Goal: Transaction & Acquisition: Book appointment/travel/reservation

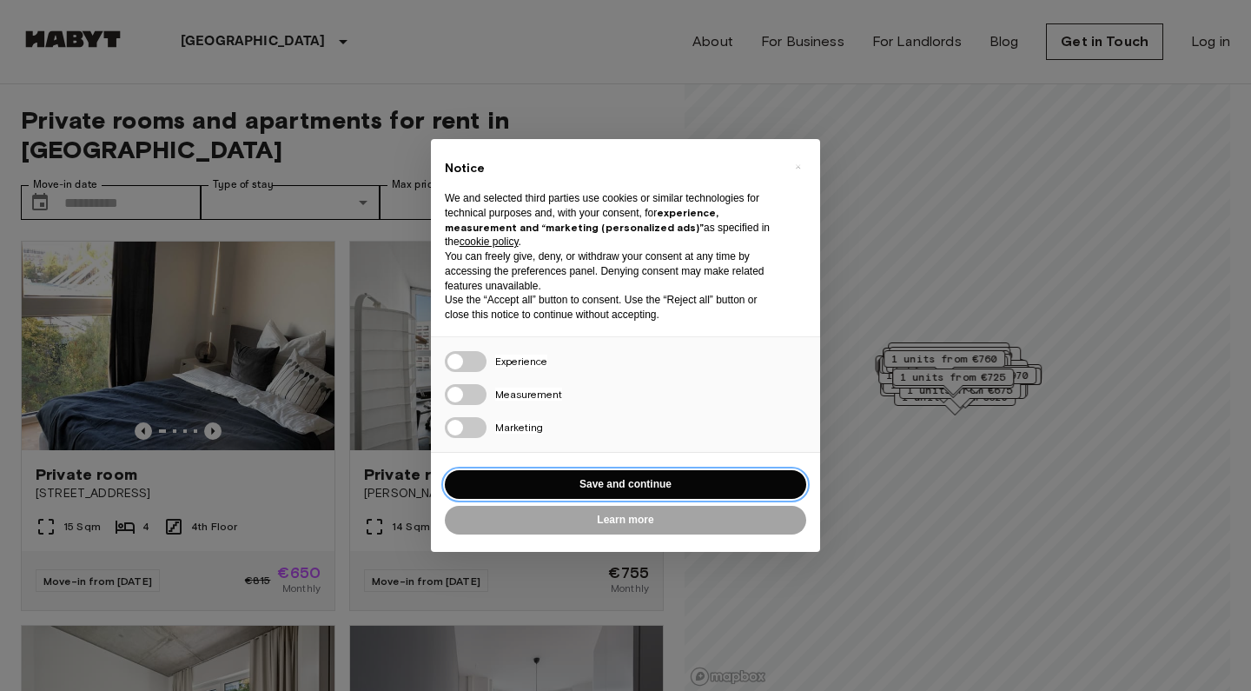
click at [659, 474] on button "Save and continue" at bounding box center [625, 484] width 361 height 29
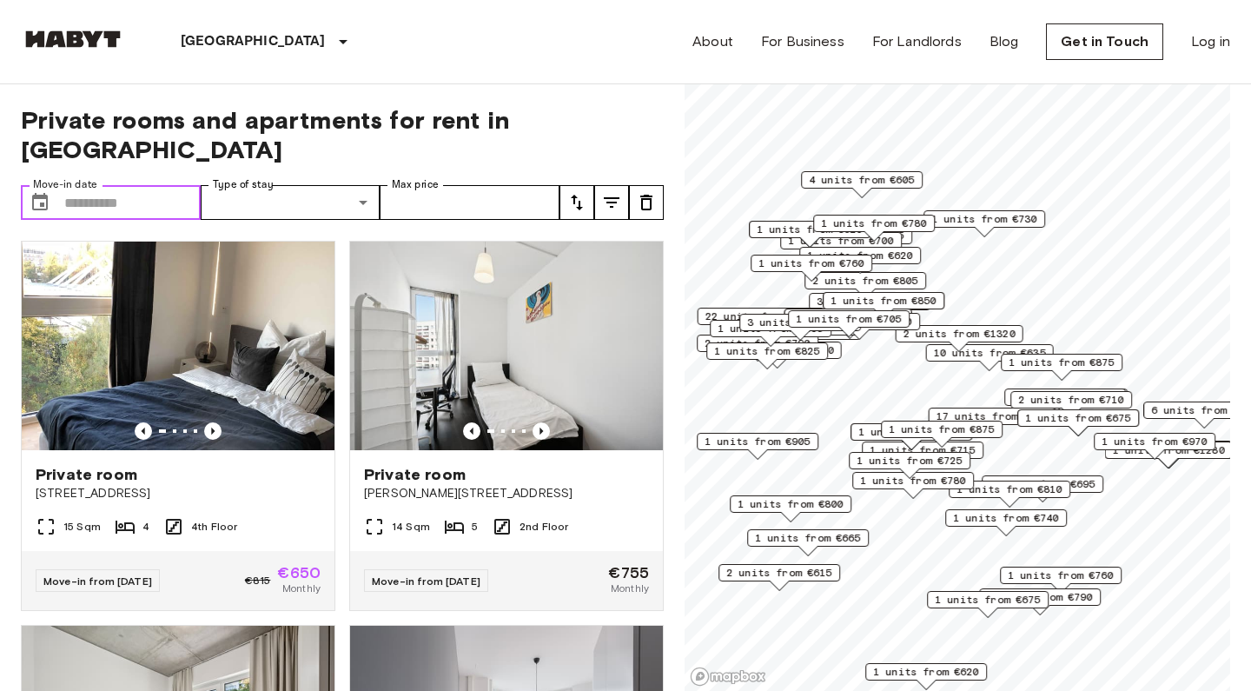
click at [147, 185] on input "Move-in date" at bounding box center [132, 202] width 136 height 35
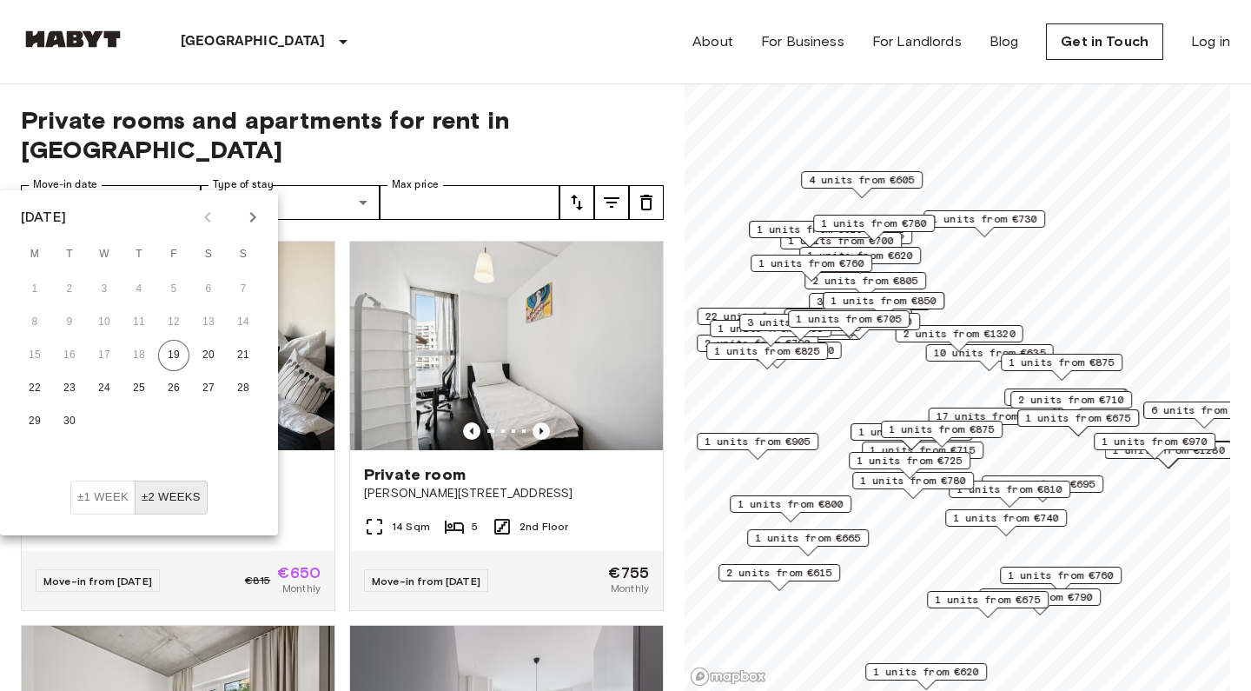
click at [255, 222] on icon "Next month" at bounding box center [252, 217] width 21 height 21
click at [117, 507] on button "±1 week" at bounding box center [102, 498] width 65 height 34
click at [254, 222] on icon "Next month" at bounding box center [252, 217] width 21 height 21
click at [209, 287] on button "1" at bounding box center [208, 289] width 31 height 31
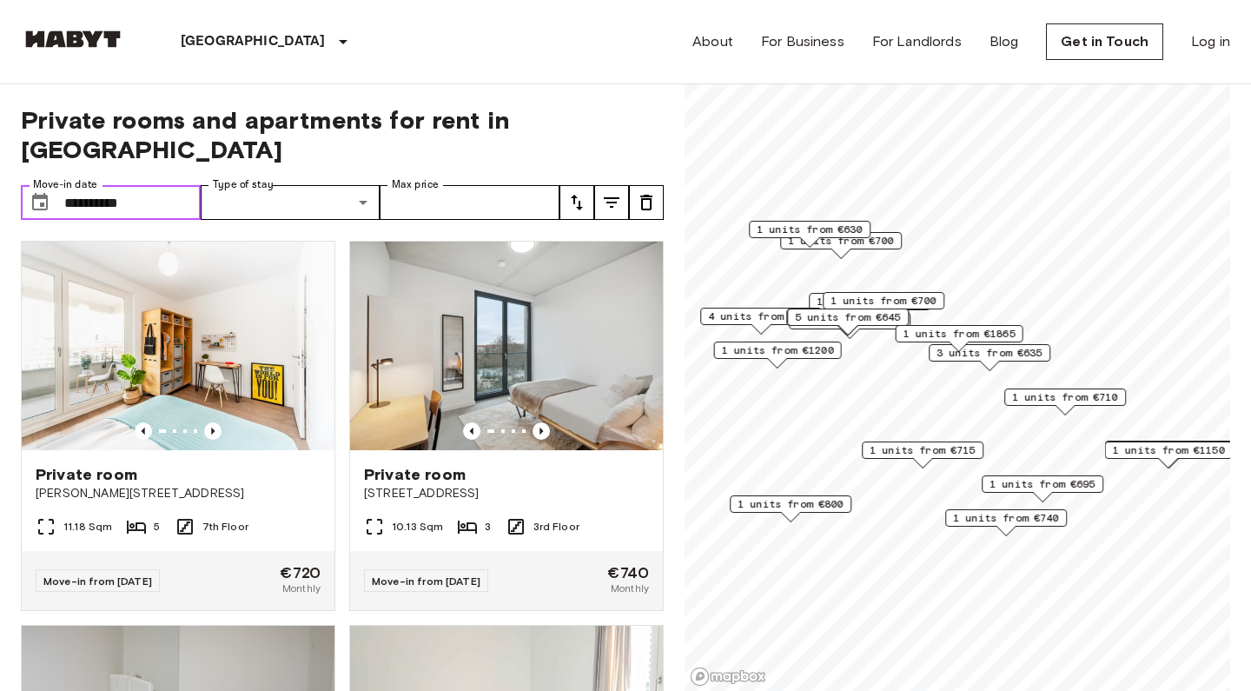
type input "**********"
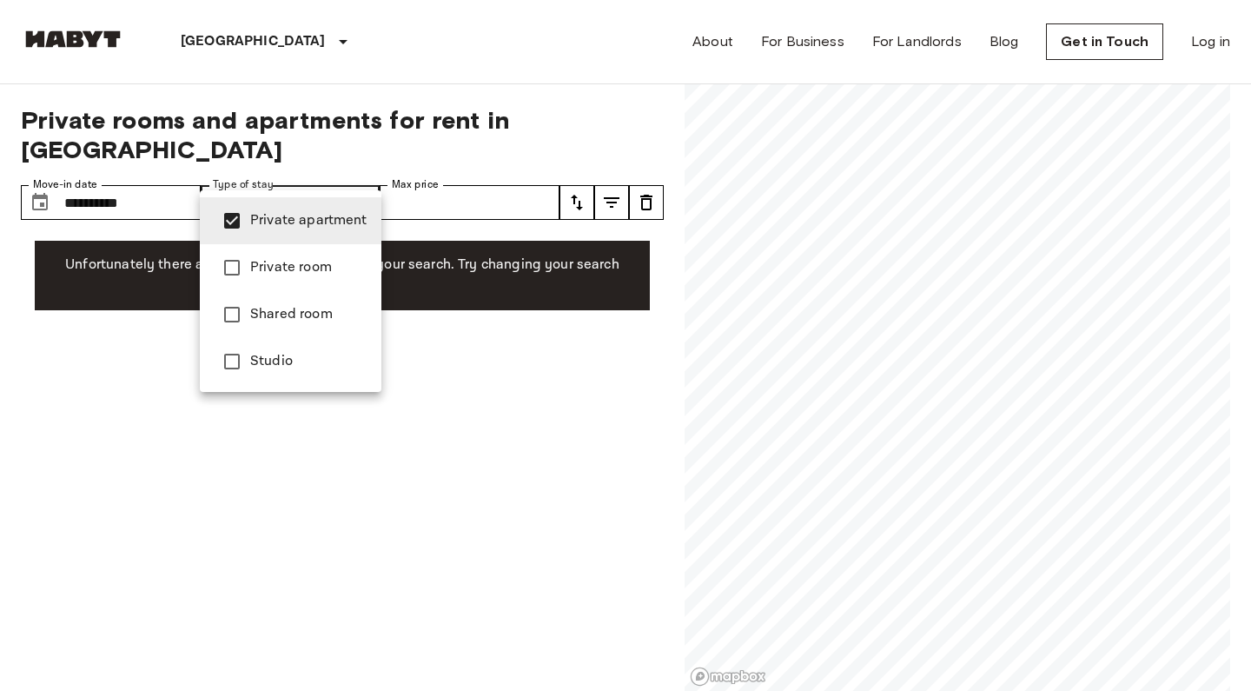
type input "**********"
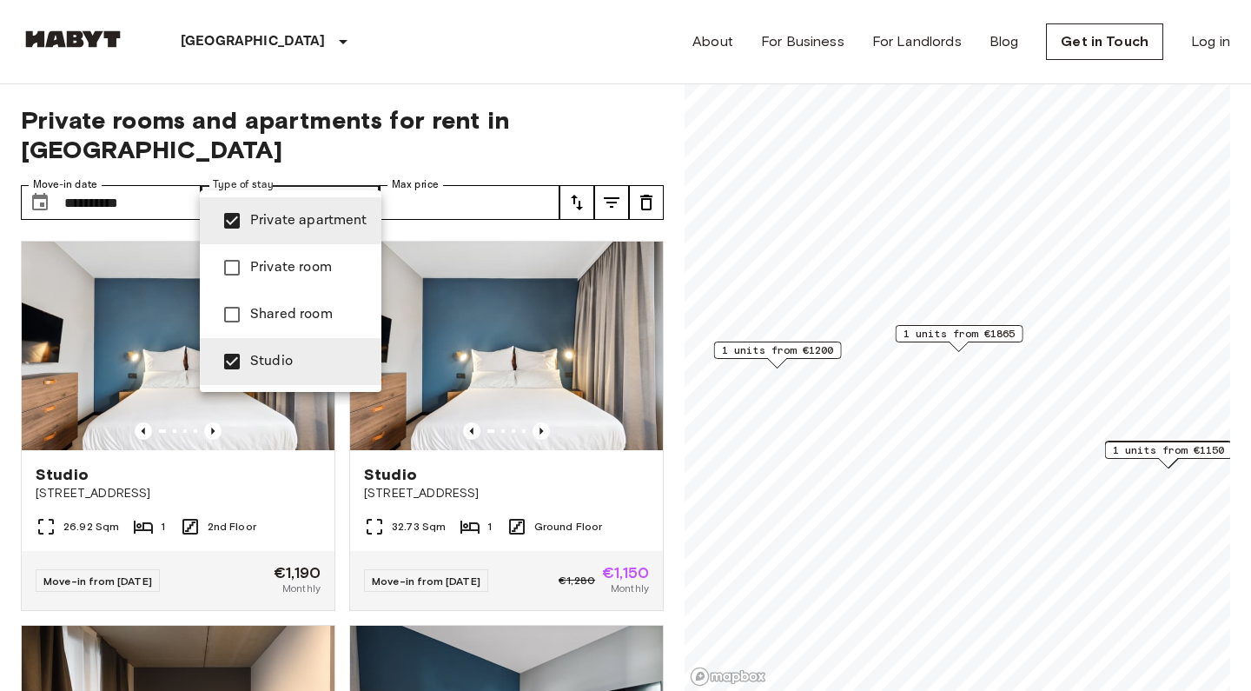
click at [447, 196] on div at bounding box center [625, 345] width 1251 height 691
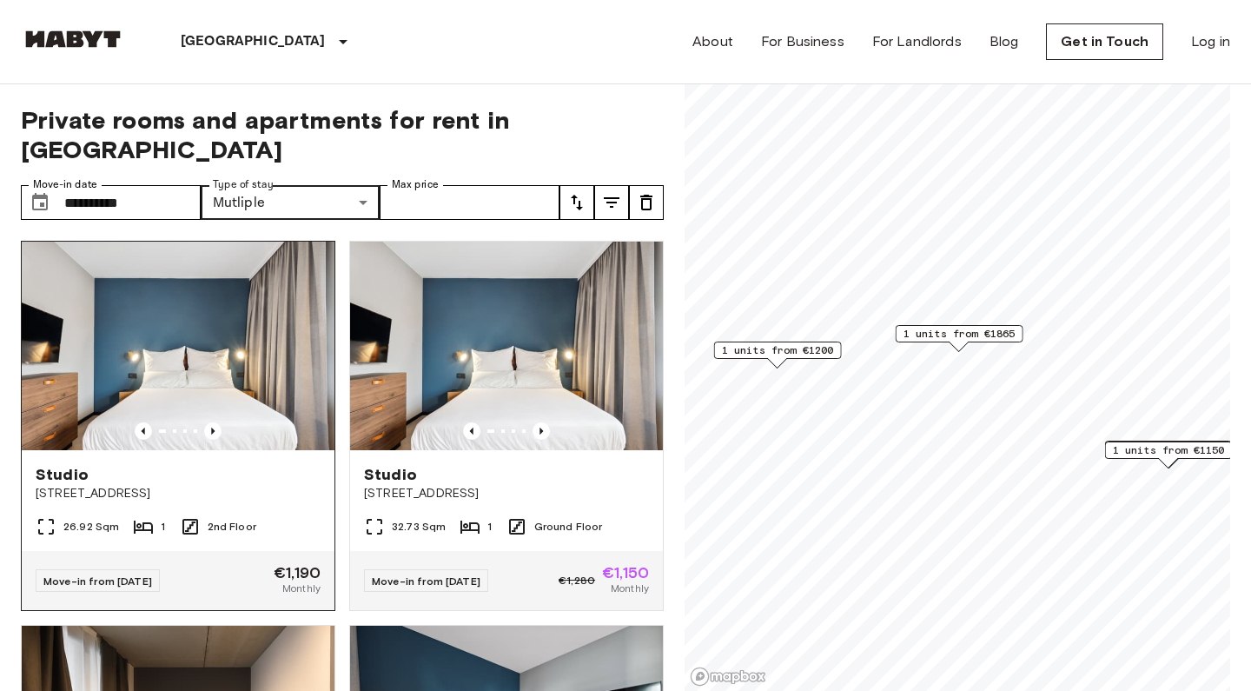
click at [215, 306] on img at bounding box center [178, 346] width 313 height 209
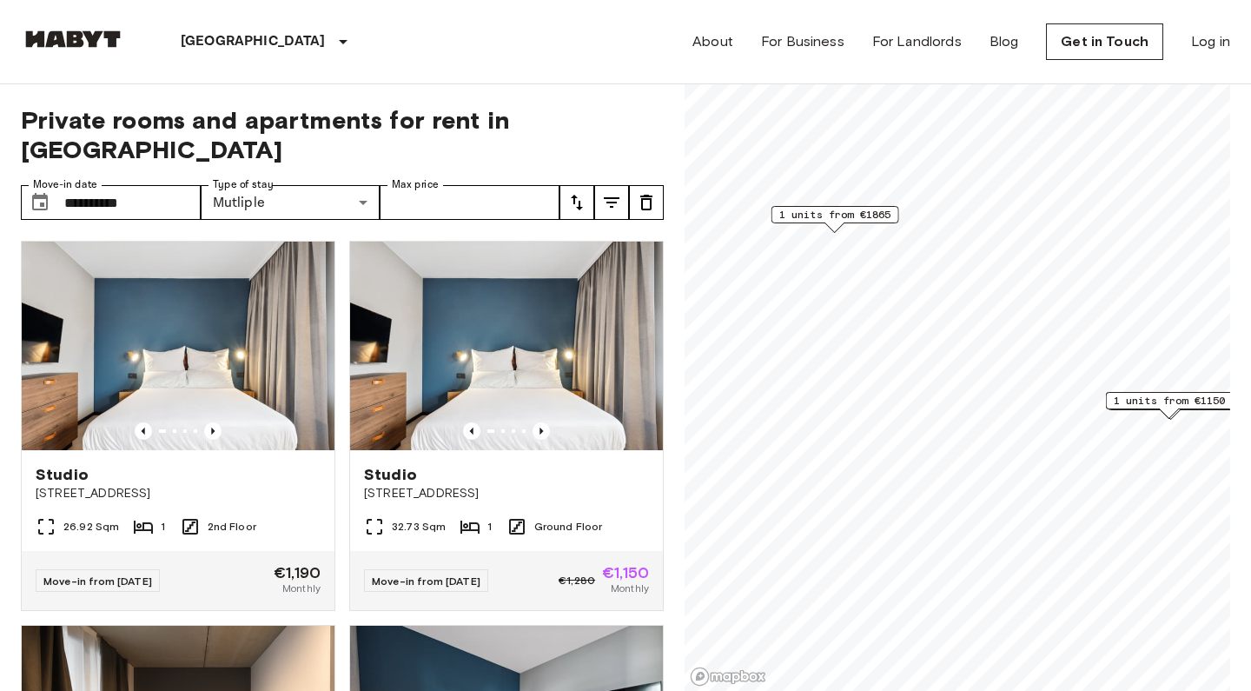
click at [1175, 400] on span "1 units from €1150" at bounding box center [1170, 401] width 112 height 16
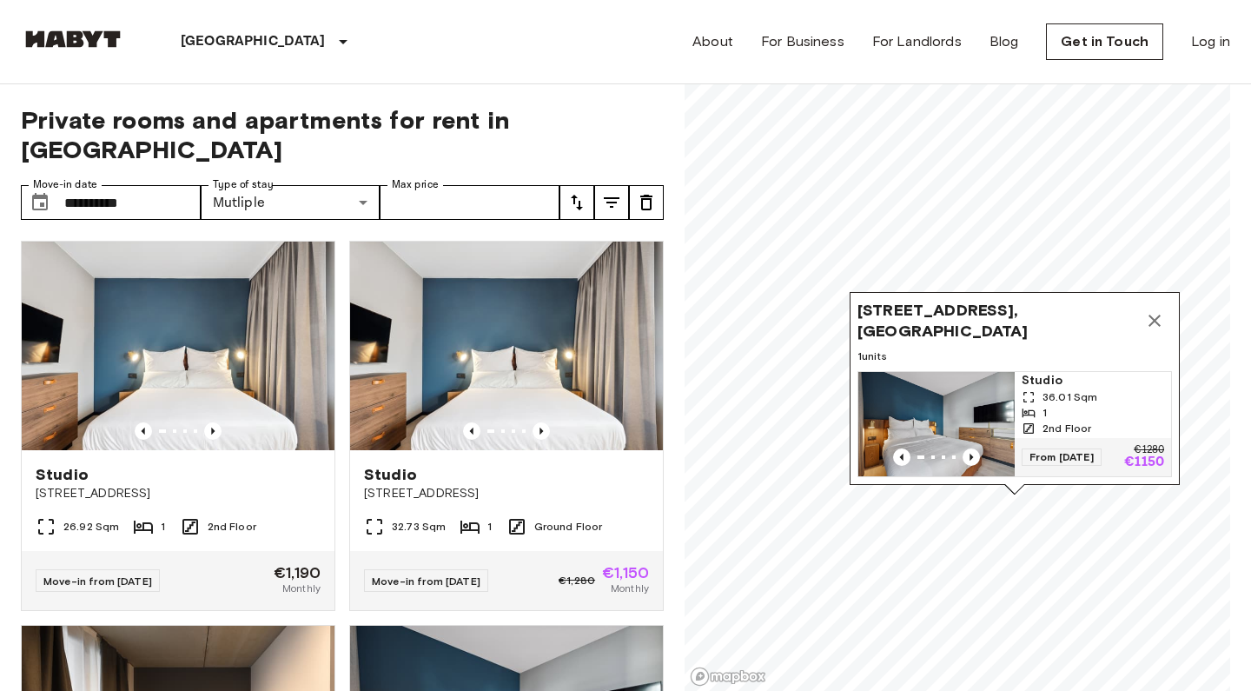
click at [1160, 311] on icon "Map marker" at bounding box center [1154, 320] width 21 height 21
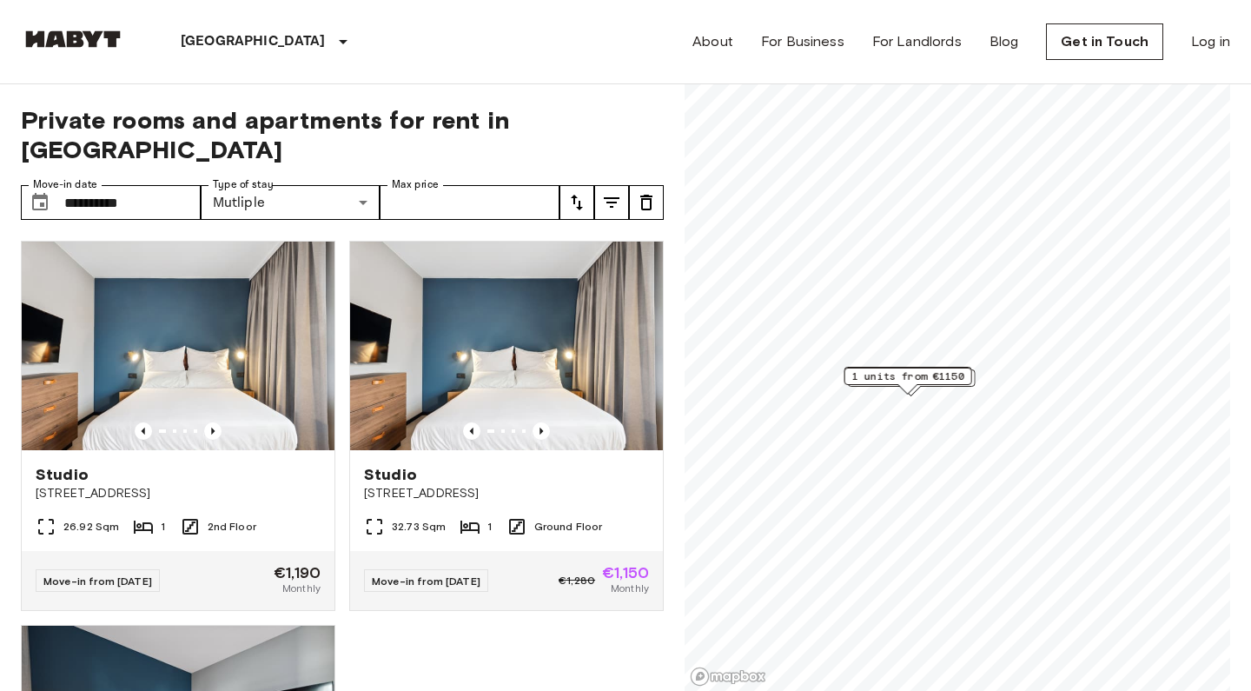
click at [917, 380] on span "1 units from €1150" at bounding box center [908, 376] width 112 height 16
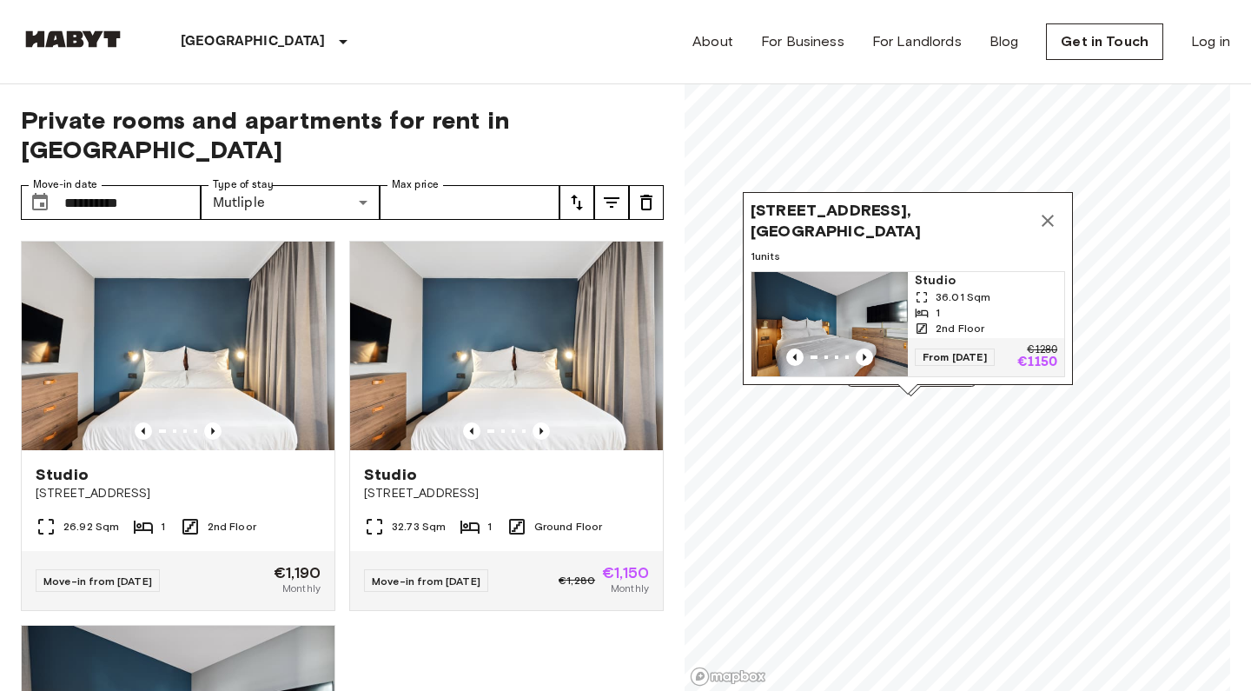
click at [1051, 215] on icon "Map marker" at bounding box center [1048, 221] width 12 height 12
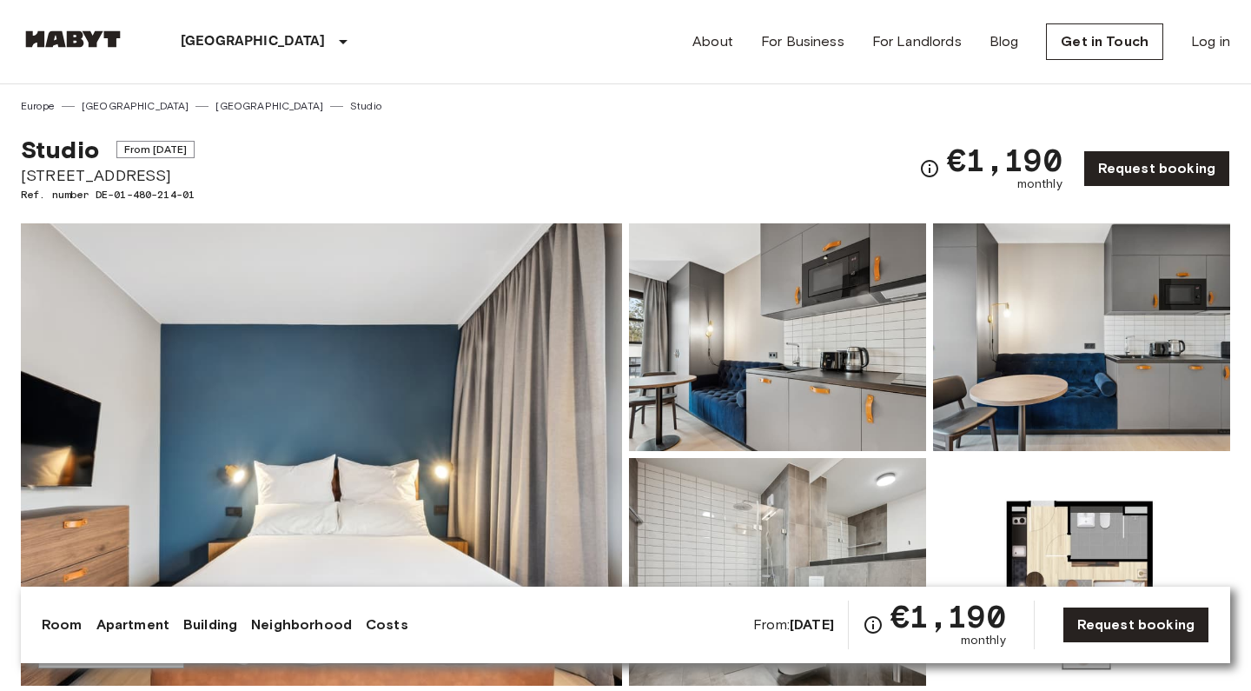
click at [472, 421] on img at bounding box center [321, 454] width 601 height 462
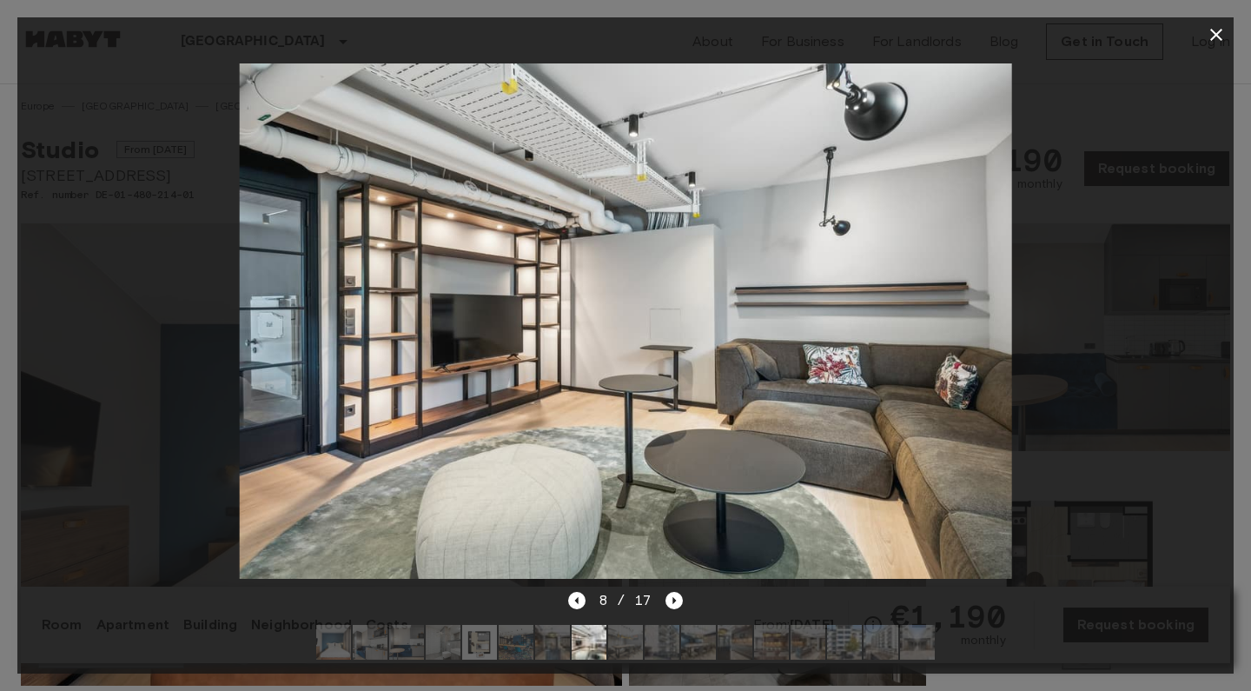
click at [1219, 43] on icon "button" at bounding box center [1216, 34] width 21 height 21
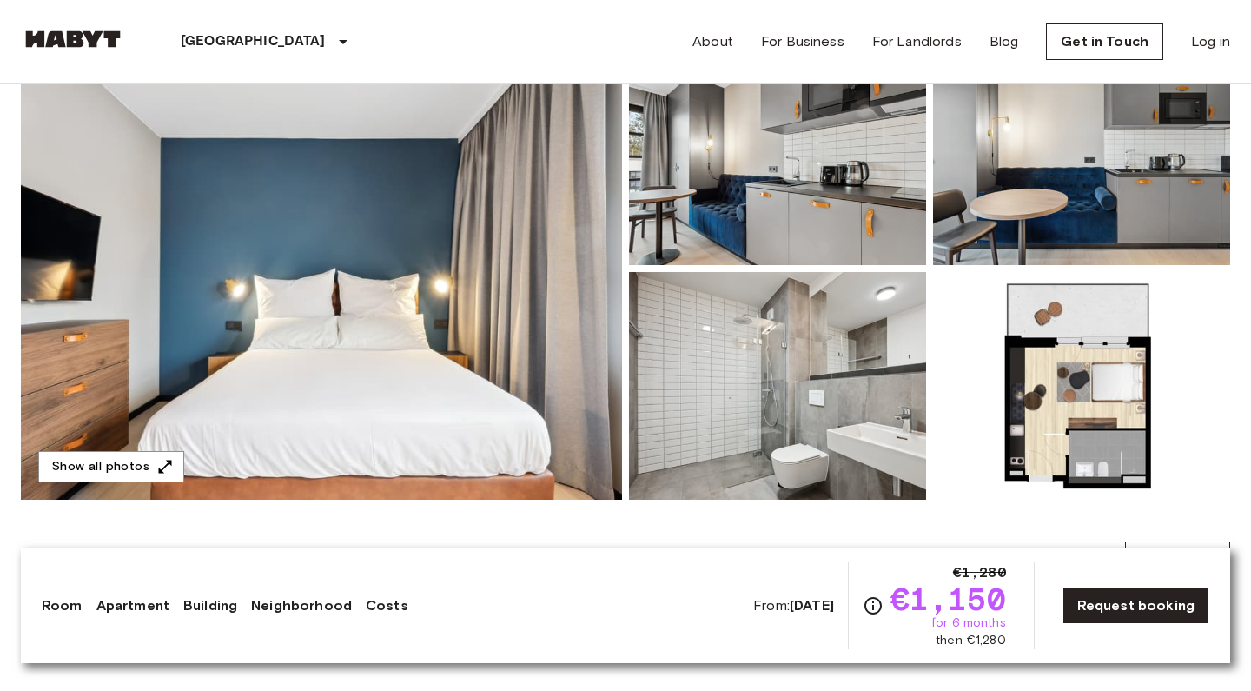
scroll to position [206, 0]
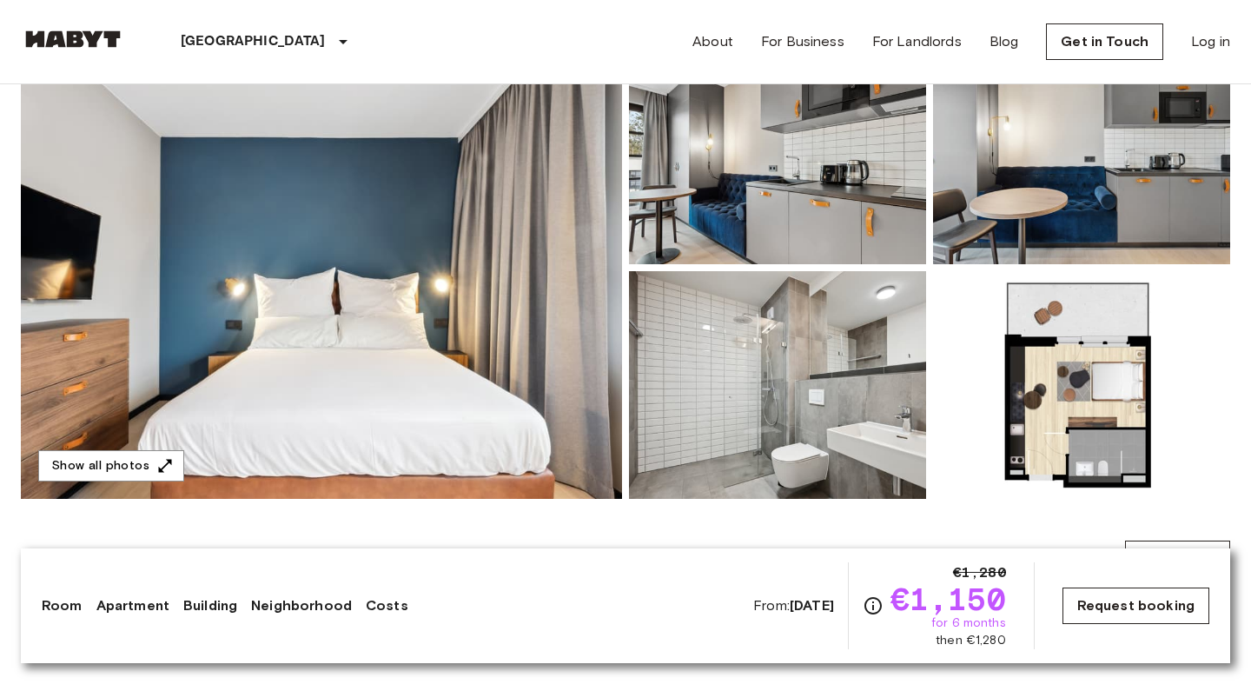
click at [1187, 607] on link "Request booking" at bounding box center [1136, 605] width 147 height 36
